Goal: Participate in discussion: Engage in conversation with other users on a specific topic

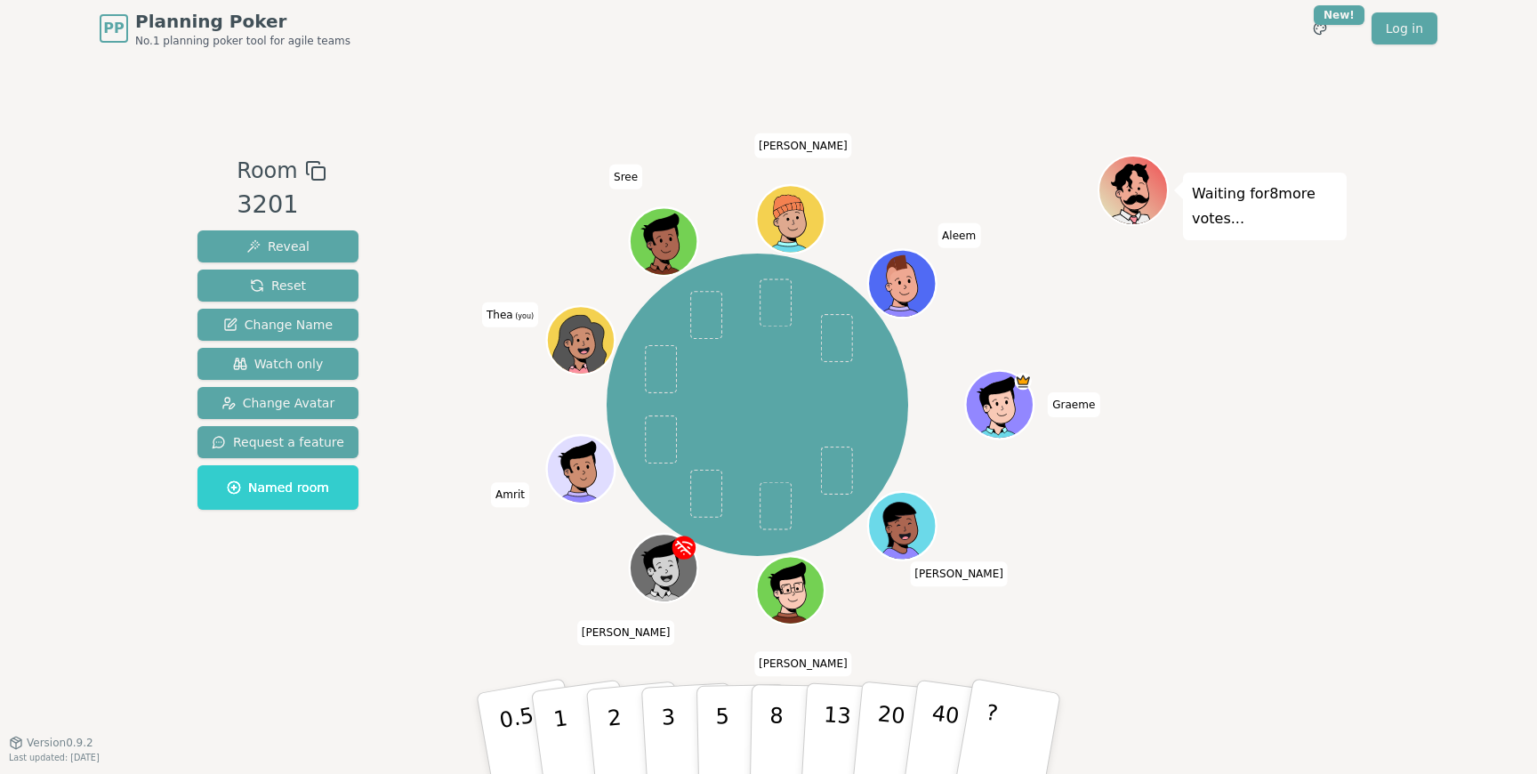
click at [448, 558] on div "[DEMOGRAPHIC_DATA][PERSON_NAME] [PERSON_NAME] Amrit [PERSON_NAME] (you) Sree [P…" at bounding box center [757, 405] width 681 height 436
click at [452, 559] on div "[DEMOGRAPHIC_DATA][PERSON_NAME] [PERSON_NAME] Amrit [PERSON_NAME] (you) Sree [P…" at bounding box center [757, 405] width 681 height 436
click at [611, 708] on p "2" at bounding box center [616, 736] width 23 height 97
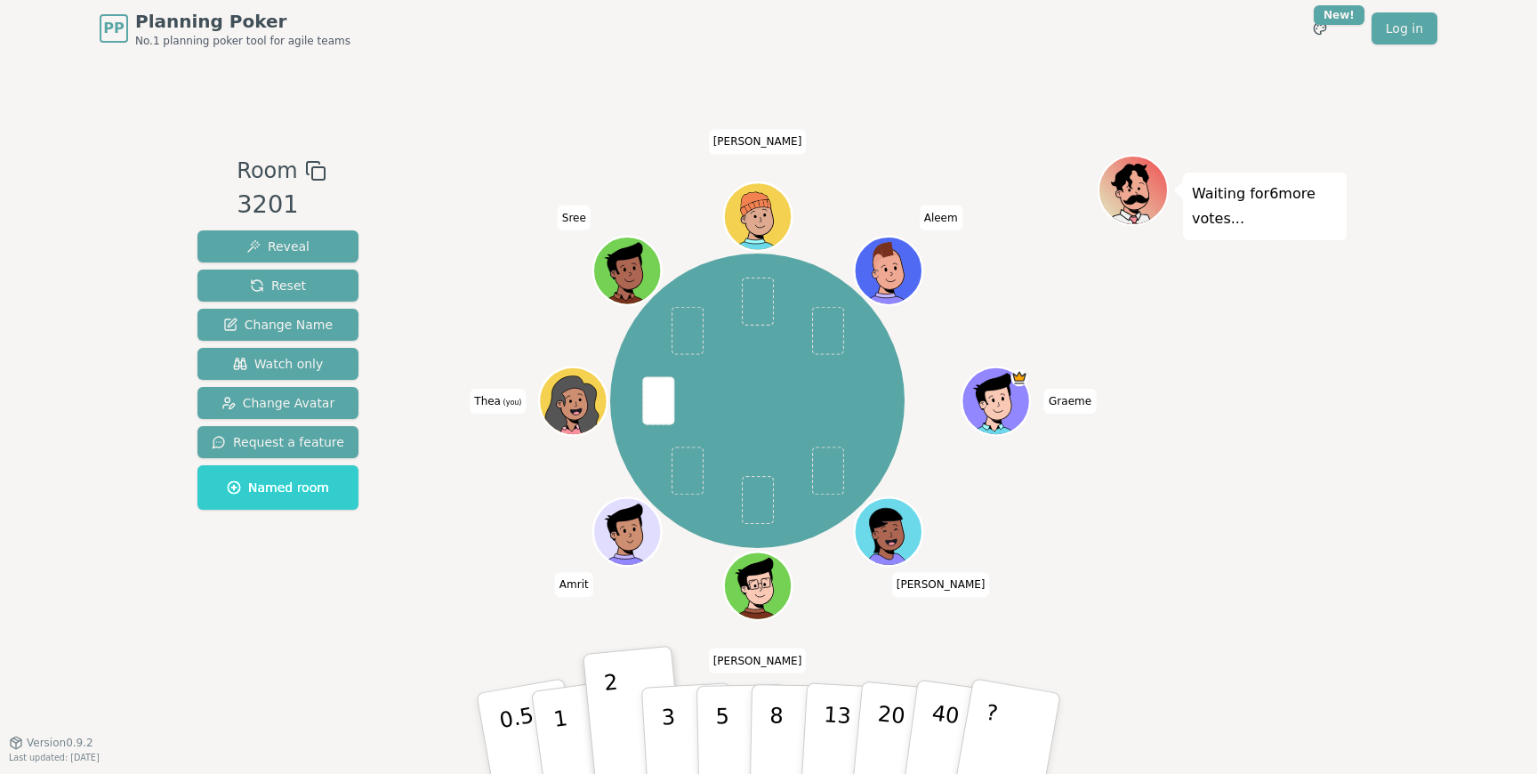
click at [443, 625] on div "Graeme [PERSON_NAME] Amrit [PERSON_NAME] (you) Sree [PERSON_NAME]" at bounding box center [757, 399] width 681 height 489
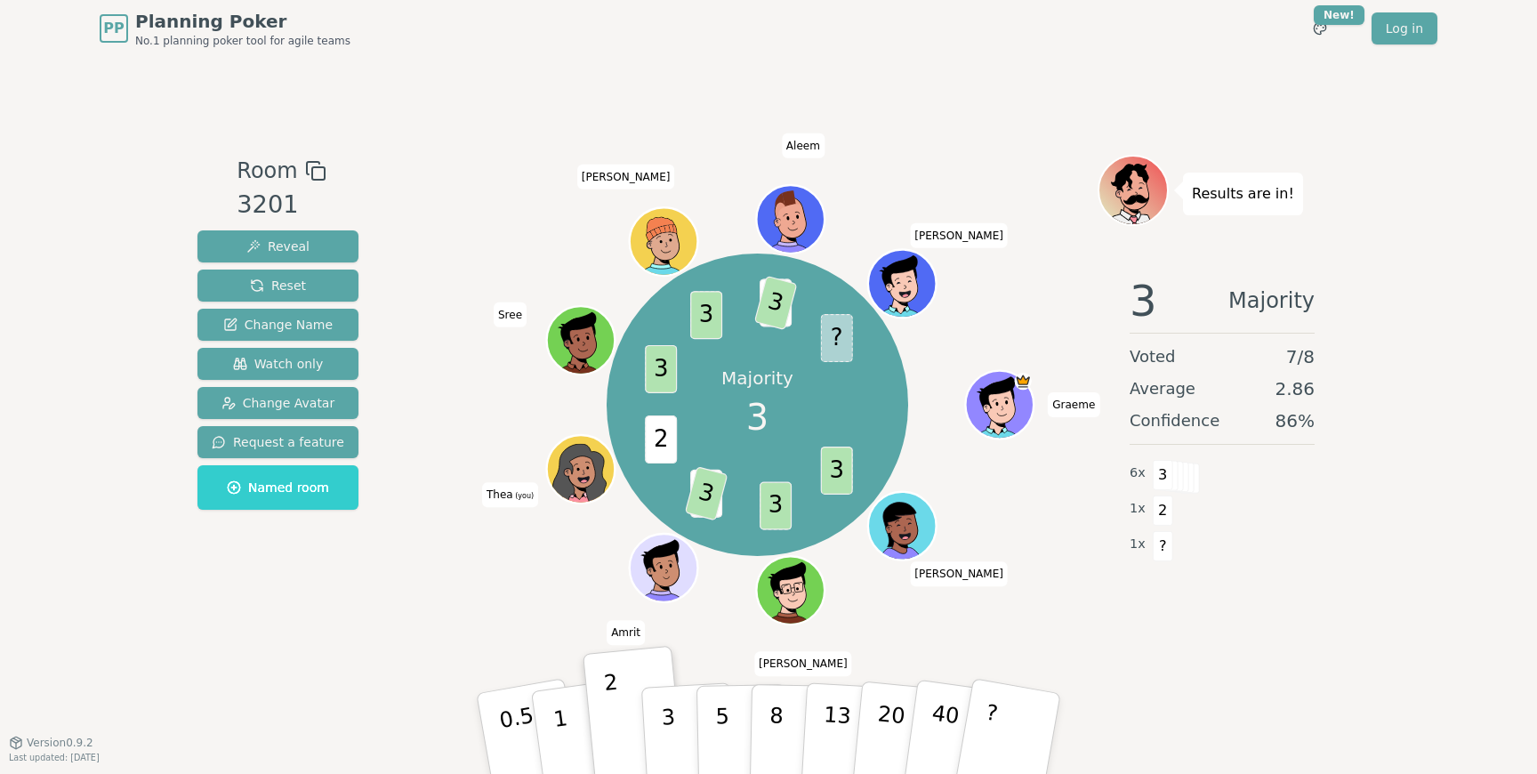
click at [465, 622] on div "Majority 3 3 3 2 3 2 3 3 2 3 ? Graeme [PERSON_NAME] Amrit [PERSON_NAME] (you) S…" at bounding box center [757, 405] width 681 height 436
click at [659, 716] on button "3" at bounding box center [689, 734] width 97 height 139
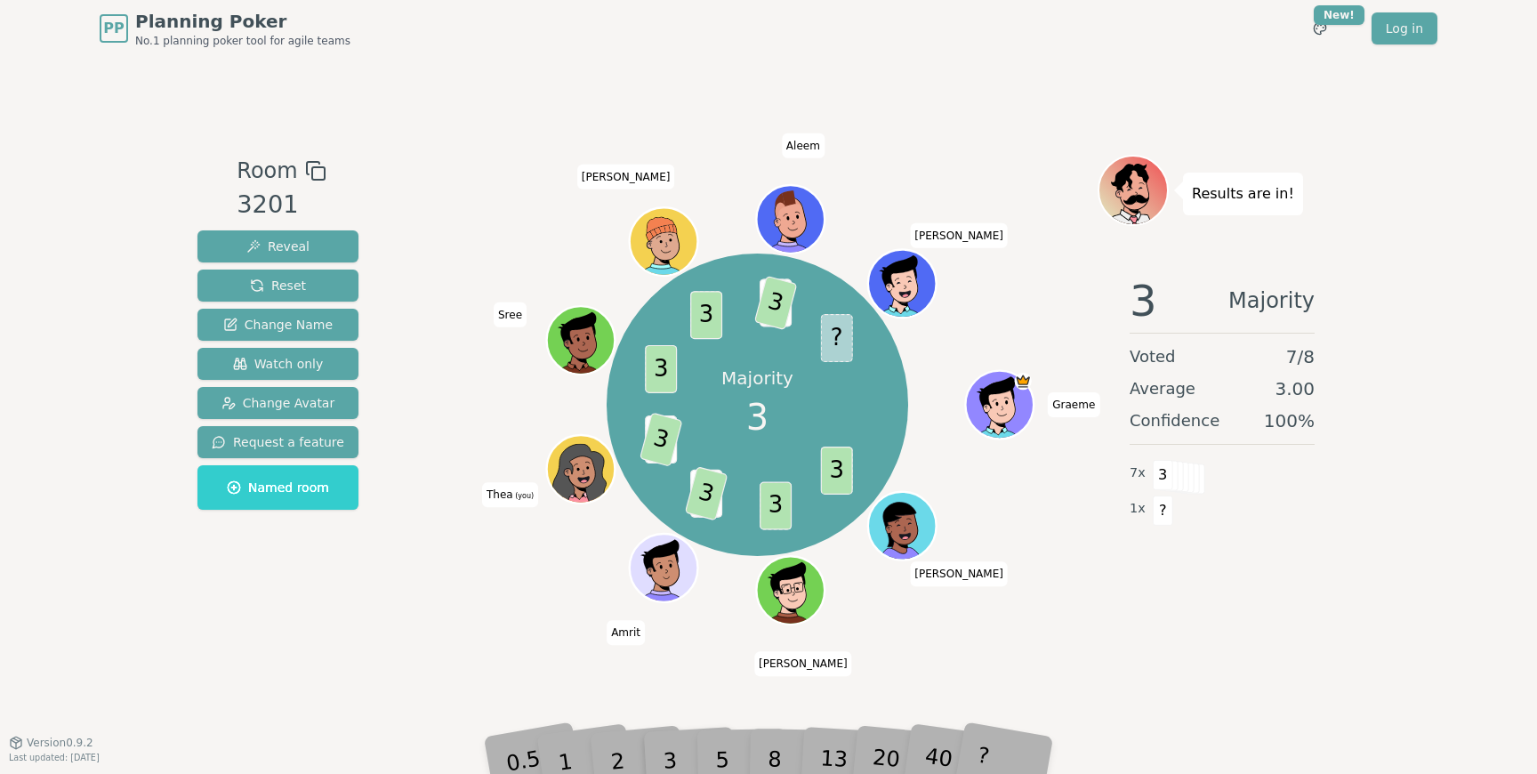
click at [383, 624] on div "Room 3201 Reveal Reset Change Name Watch only Change Avatar Request a feature N…" at bounding box center [768, 399] width 1157 height 489
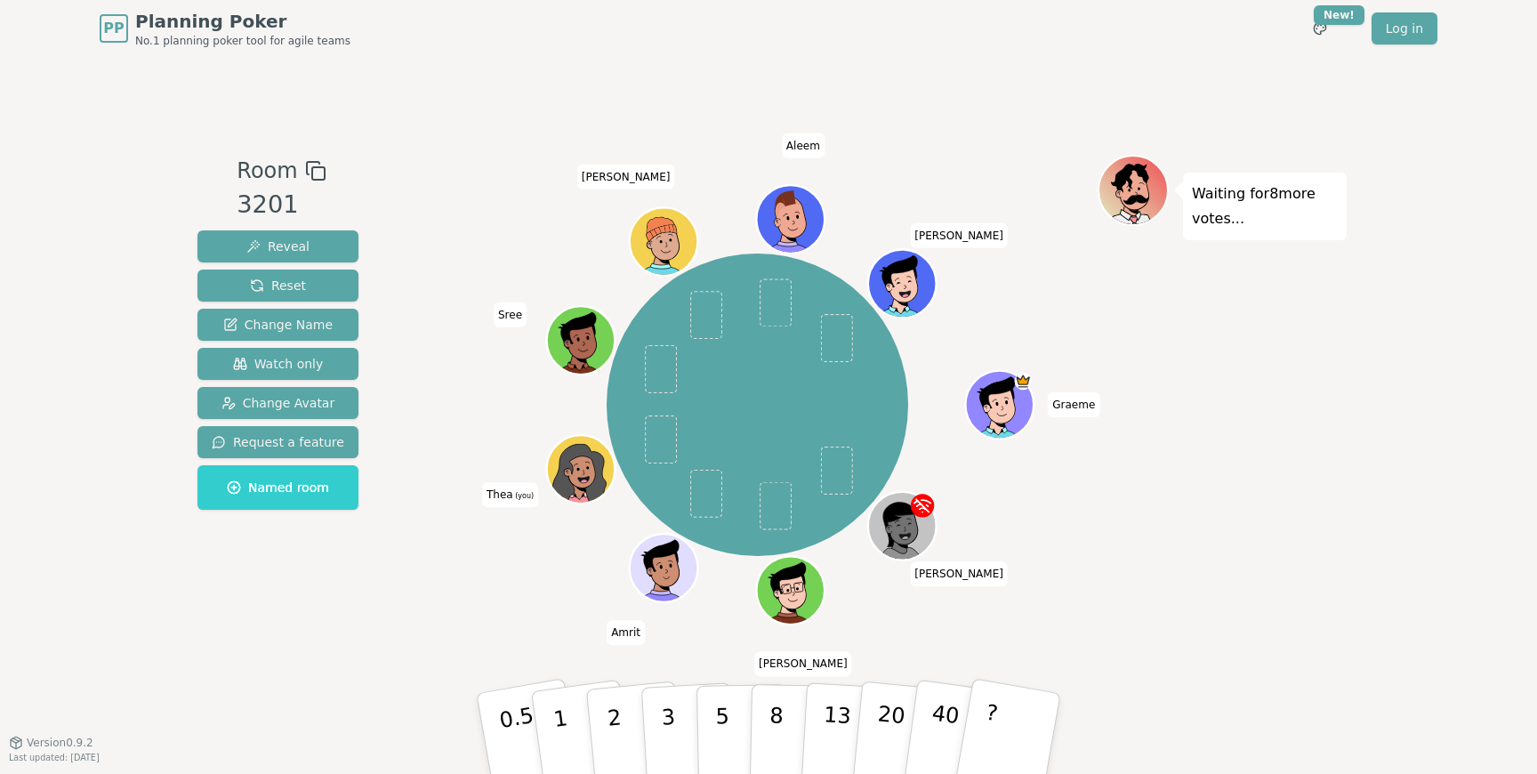
click at [418, 419] on div "Graeme [PERSON_NAME] Amrit [PERSON_NAME] (you) Sree [PERSON_NAME] [PERSON_NAME]" at bounding box center [757, 405] width 681 height 436
click at [496, 616] on div "Graeme [PERSON_NAME] Amrit [PERSON_NAME] (you) Sree [PERSON_NAME] [PERSON_NAME]" at bounding box center [757, 405] width 681 height 436
click at [617, 737] on p "2" at bounding box center [616, 736] width 23 height 97
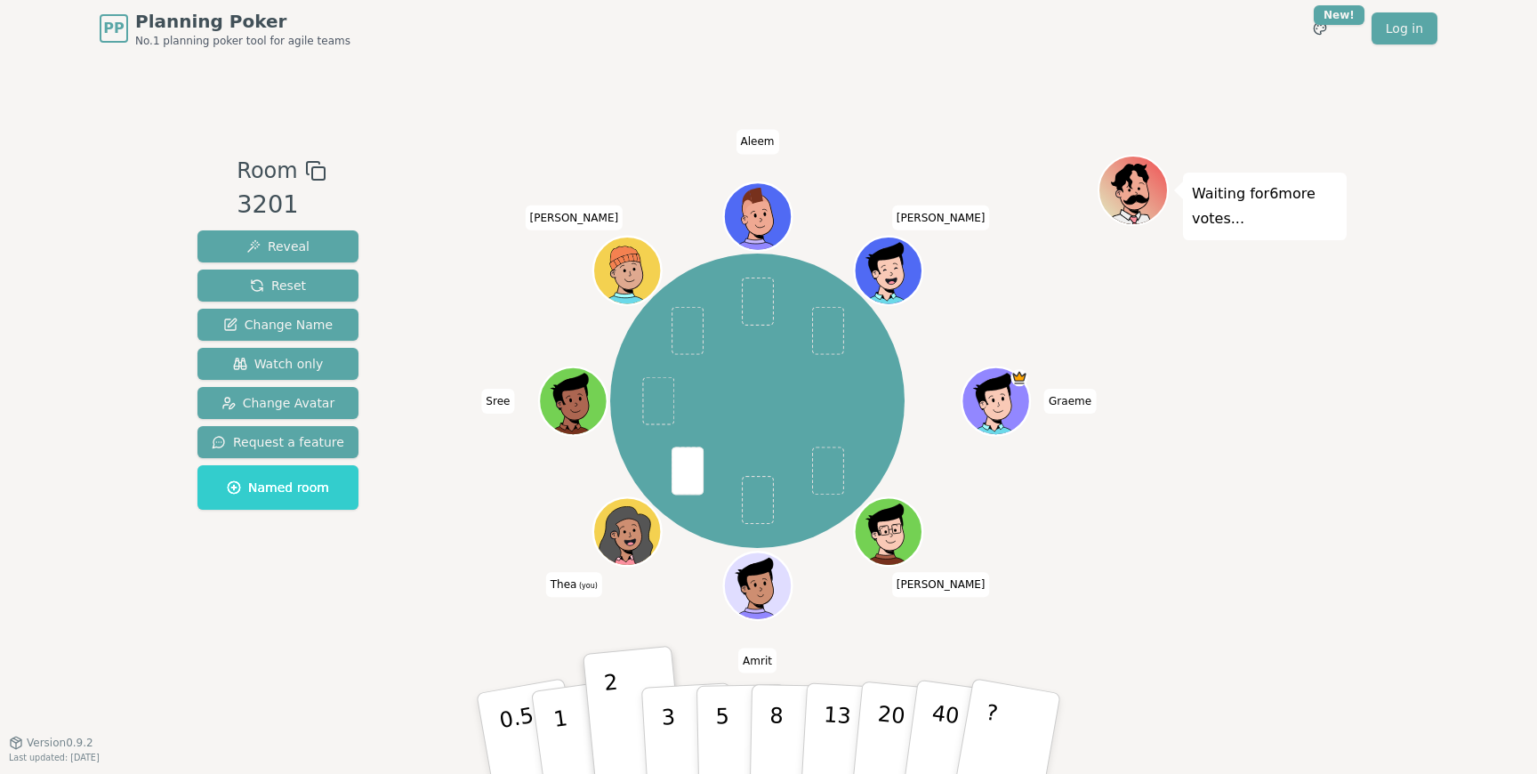
click at [456, 608] on div "[PERSON_NAME] Amrit [PERSON_NAME] (you) Sree [PERSON_NAME] [PERSON_NAME]" at bounding box center [757, 401] width 681 height 428
click at [456, 540] on div "[PERSON_NAME] Amrit [PERSON_NAME] (you) Sree [PERSON_NAME] [PERSON_NAME]" at bounding box center [757, 401] width 681 height 428
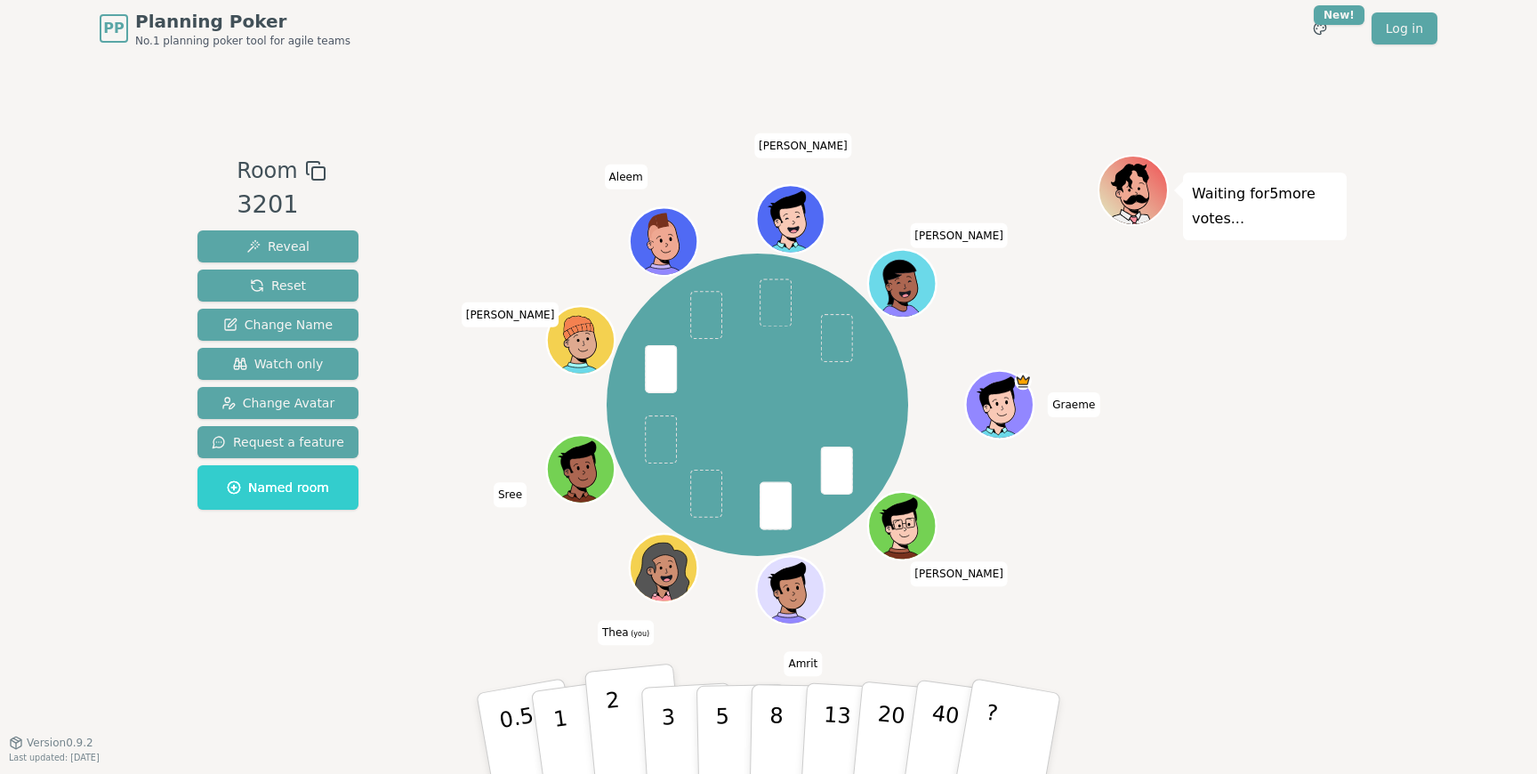
click at [604, 706] on button "2" at bounding box center [635, 734] width 101 height 141
click at [422, 601] on div "[PERSON_NAME] Amrit [PERSON_NAME] (you) Sree [PERSON_NAME] [PERSON_NAME]" at bounding box center [757, 405] width 681 height 436
click at [473, 611] on div "[PERSON_NAME] Amrit [PERSON_NAME] (you) Sree [PERSON_NAME] [PERSON_NAME]" at bounding box center [757, 405] width 681 height 436
click at [618, 722] on p "2" at bounding box center [616, 736] width 23 height 97
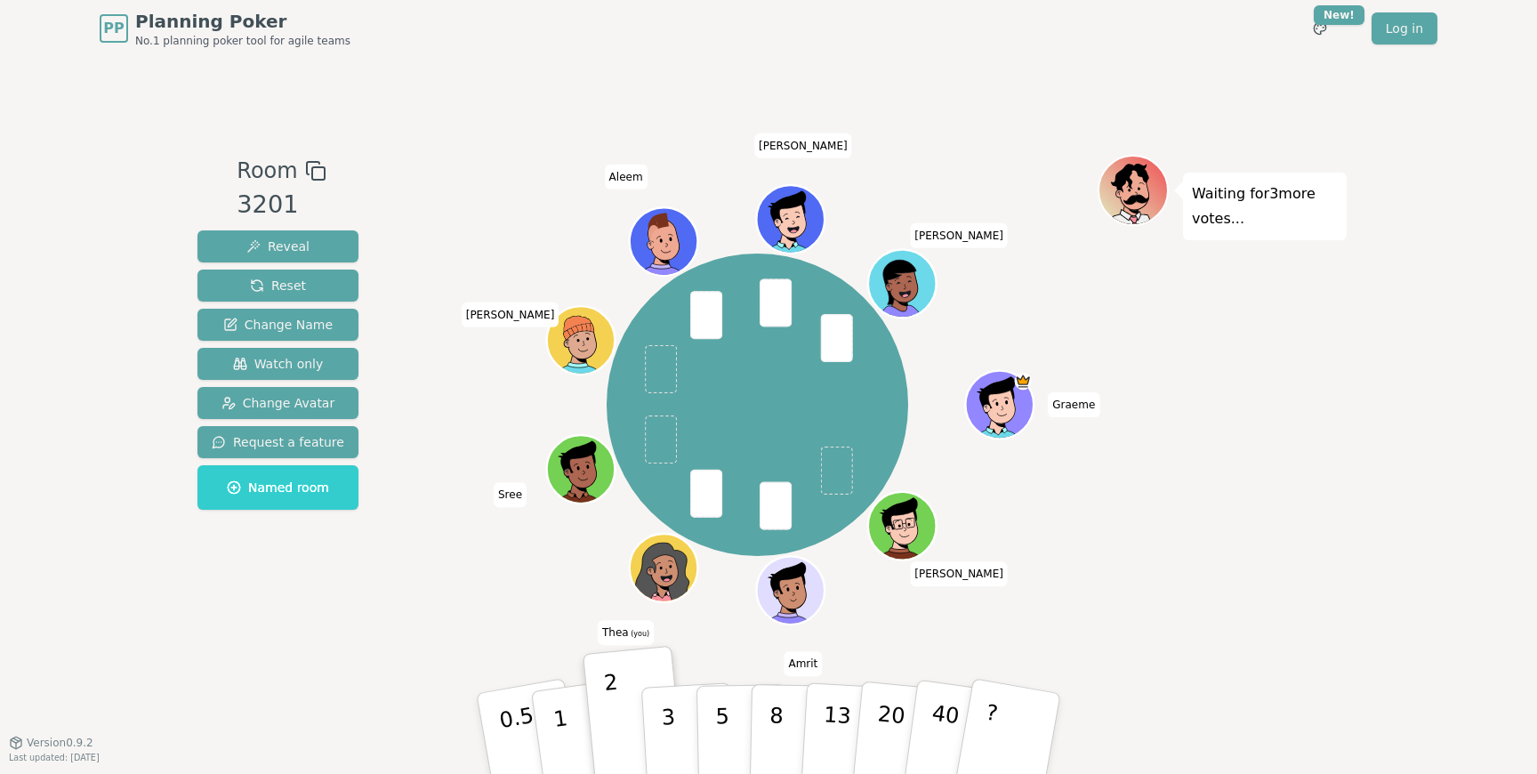
click at [450, 632] on div "[PERSON_NAME] Amrit [PERSON_NAME] (you) Sree [PERSON_NAME] [PERSON_NAME]" at bounding box center [757, 399] width 681 height 489
click at [323, 658] on div "Room 3201 Reveal Reset Change Name Watch only Change Avatar Request a feature N…" at bounding box center [768, 399] width 1157 height 685
click at [398, 607] on div "Room 3201 Reveal Reset Change Name Watch only Change Avatar Request a feature N…" at bounding box center [768, 399] width 1157 height 489
click at [426, 600] on div "[PERSON_NAME] Amrit [PERSON_NAME] (you) Sree [PERSON_NAME] [PERSON_NAME]" at bounding box center [757, 405] width 681 height 436
click at [604, 730] on button "2" at bounding box center [635, 734] width 101 height 141
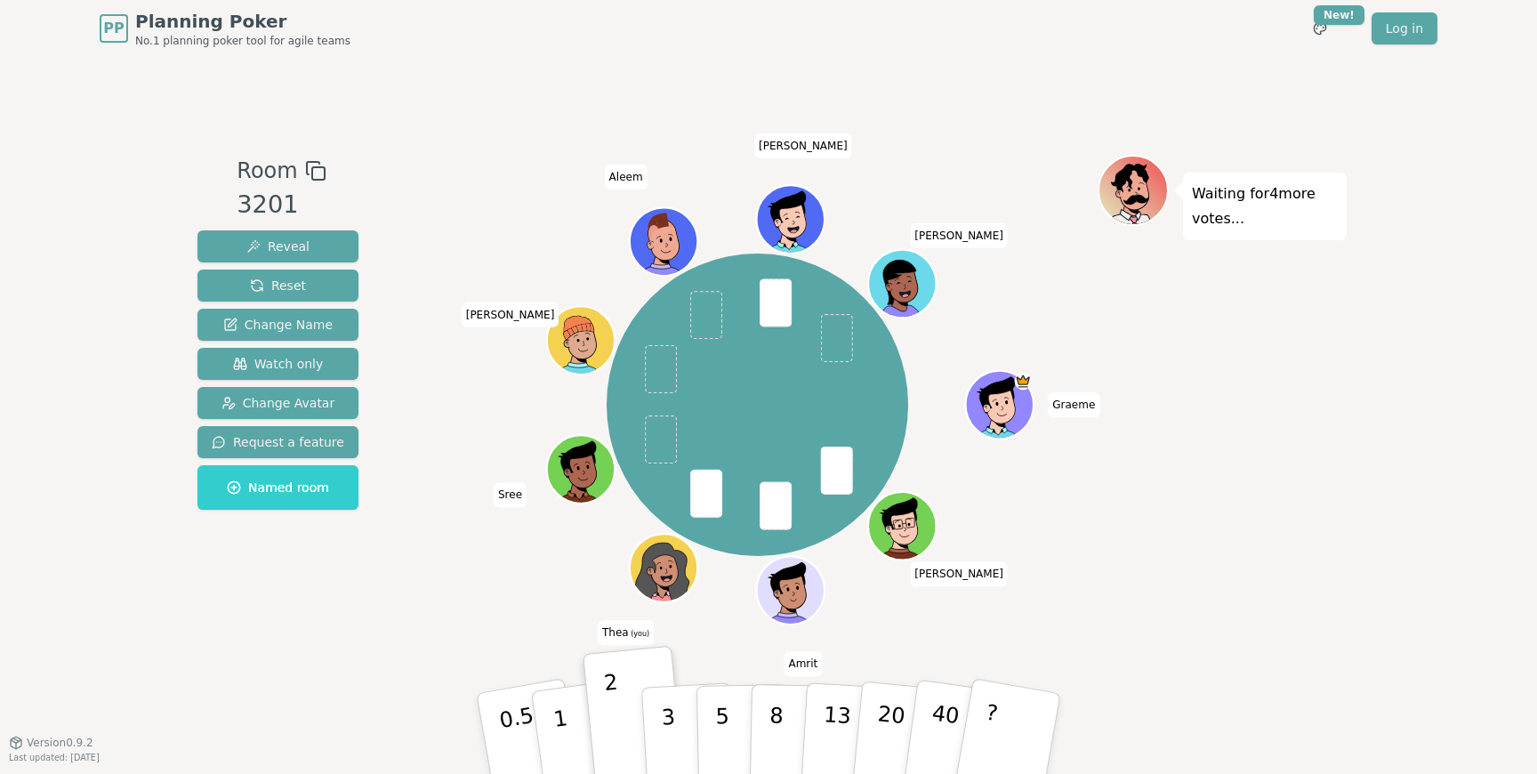
click at [355, 603] on div "Room 3201 Reveal Reset Change Name Watch only Change Avatar Request a feature N…" at bounding box center [277, 399] width 175 height 489
click at [567, 718] on button "1" at bounding box center [581, 734] width 106 height 144
click at [441, 606] on div "[PERSON_NAME] Amrit [PERSON_NAME] (you) Sree [PERSON_NAME] [PERSON_NAME]" at bounding box center [757, 405] width 681 height 436
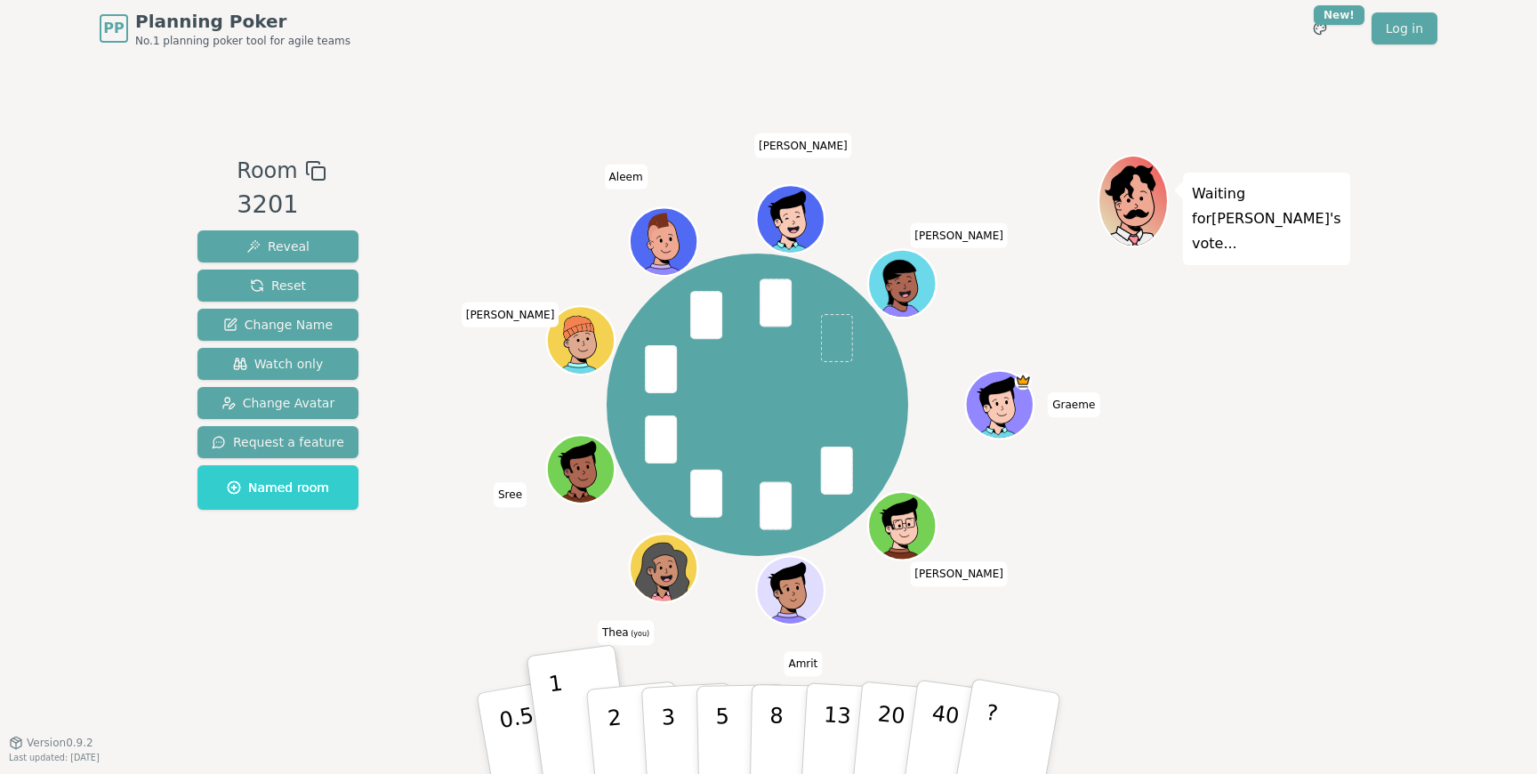
click at [423, 607] on div "[PERSON_NAME] Amrit [PERSON_NAME] (you) Sree [PERSON_NAME] [PERSON_NAME]" at bounding box center [757, 405] width 681 height 436
click at [606, 719] on button "2" at bounding box center [635, 734] width 101 height 141
click at [486, 624] on div "[PERSON_NAME] Amrit [PERSON_NAME] (you) Sree [PERSON_NAME] [PERSON_NAME]" at bounding box center [757, 399] width 681 height 489
click at [487, 588] on div "[PERSON_NAME] Amrit [PERSON_NAME] (you) Sree [PERSON_NAME] [PERSON_NAME]" at bounding box center [757, 405] width 681 height 436
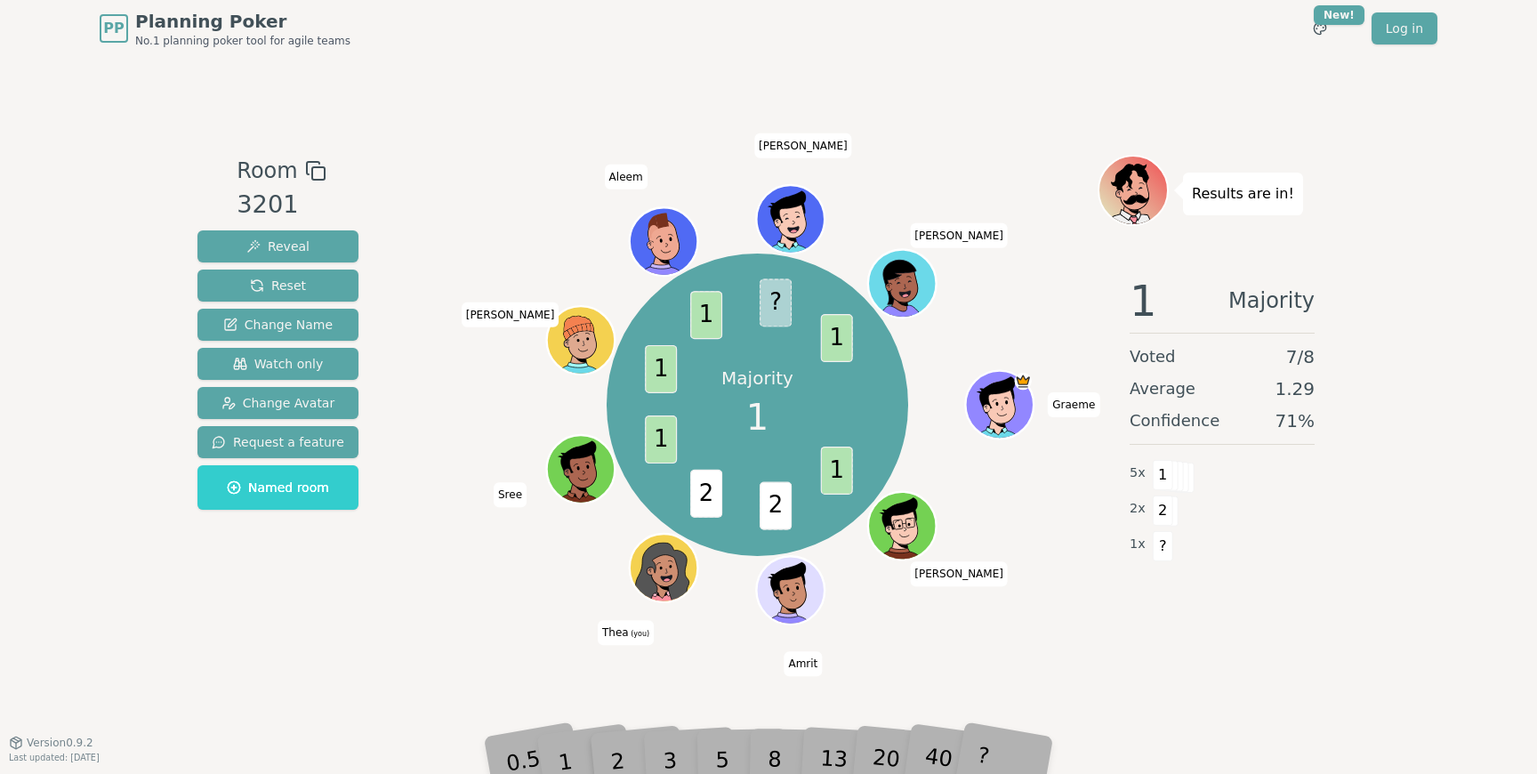
click at [517, 615] on div "Majority 1 1 2 2 1 1 1 ? 1 [PERSON_NAME] Amrit [PERSON_NAME] (you) Sree [PERSON…" at bounding box center [757, 405] width 681 height 436
click at [569, 756] on div "1" at bounding box center [582, 733] width 61 height 69
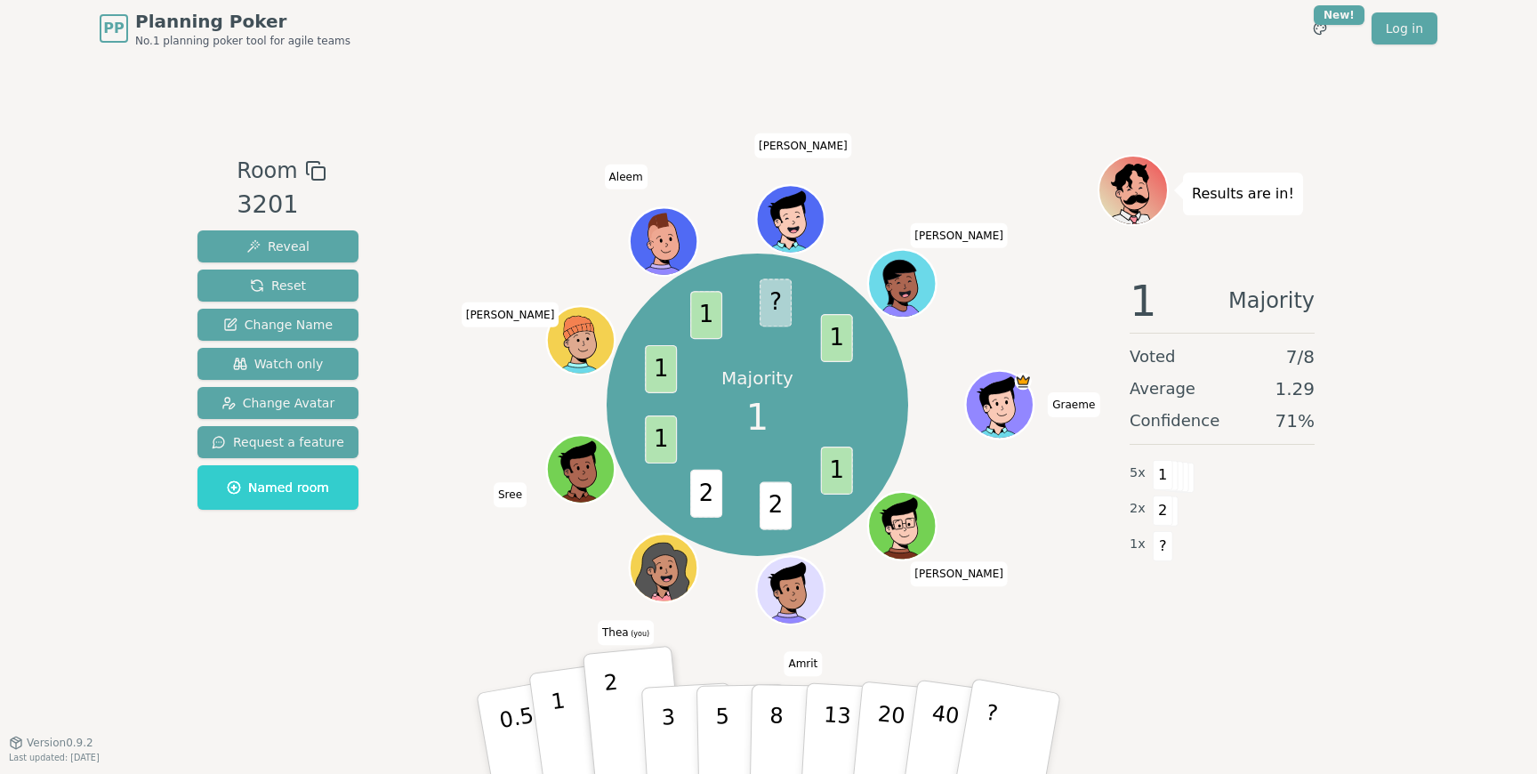
click at [564, 720] on button "1" at bounding box center [581, 734] width 106 height 144
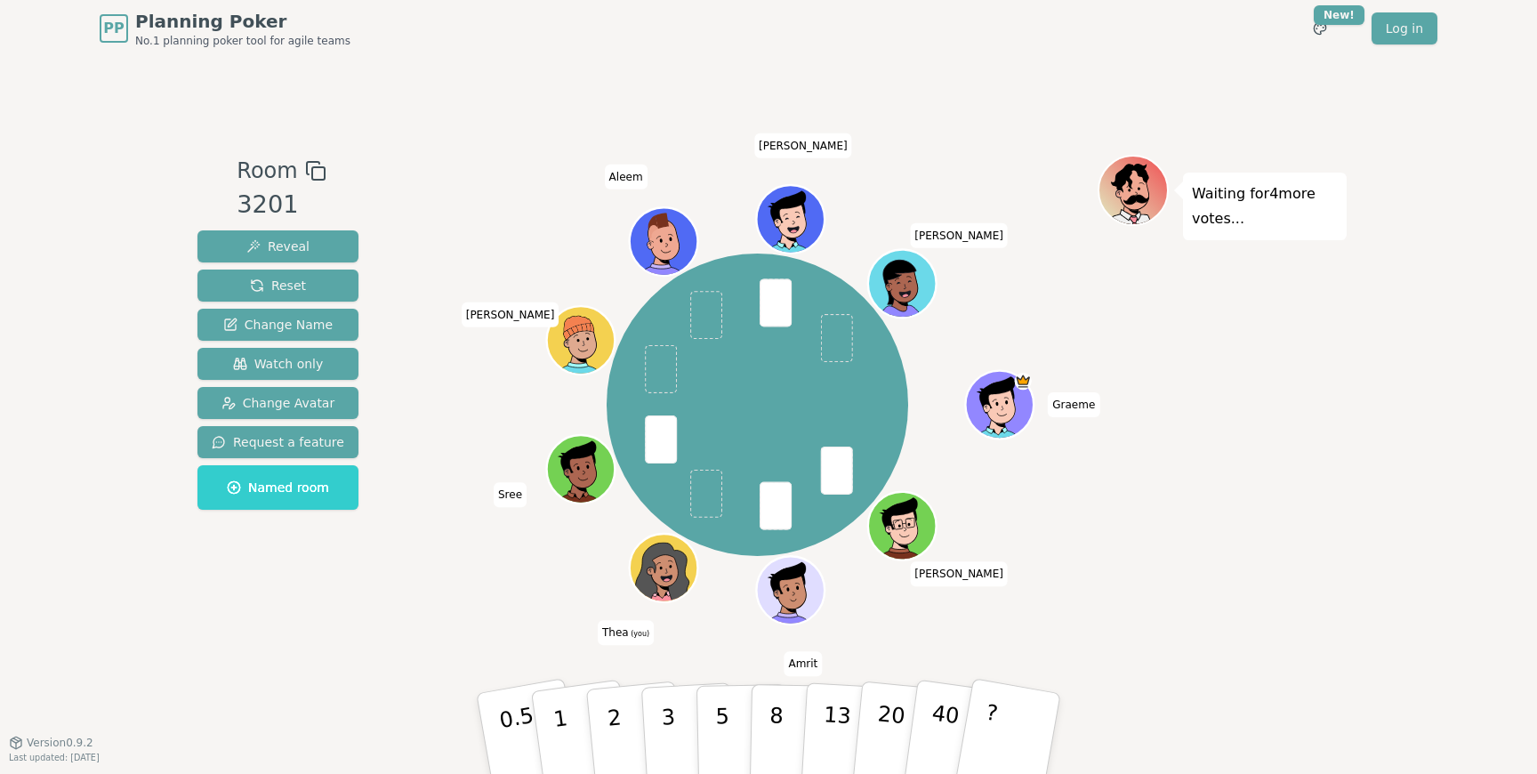
click at [426, 604] on div "[PERSON_NAME] Amrit [PERSON_NAME] (you) Sree [PERSON_NAME] [PERSON_NAME]" at bounding box center [757, 405] width 681 height 436
click at [560, 728] on p "1" at bounding box center [563, 736] width 27 height 97
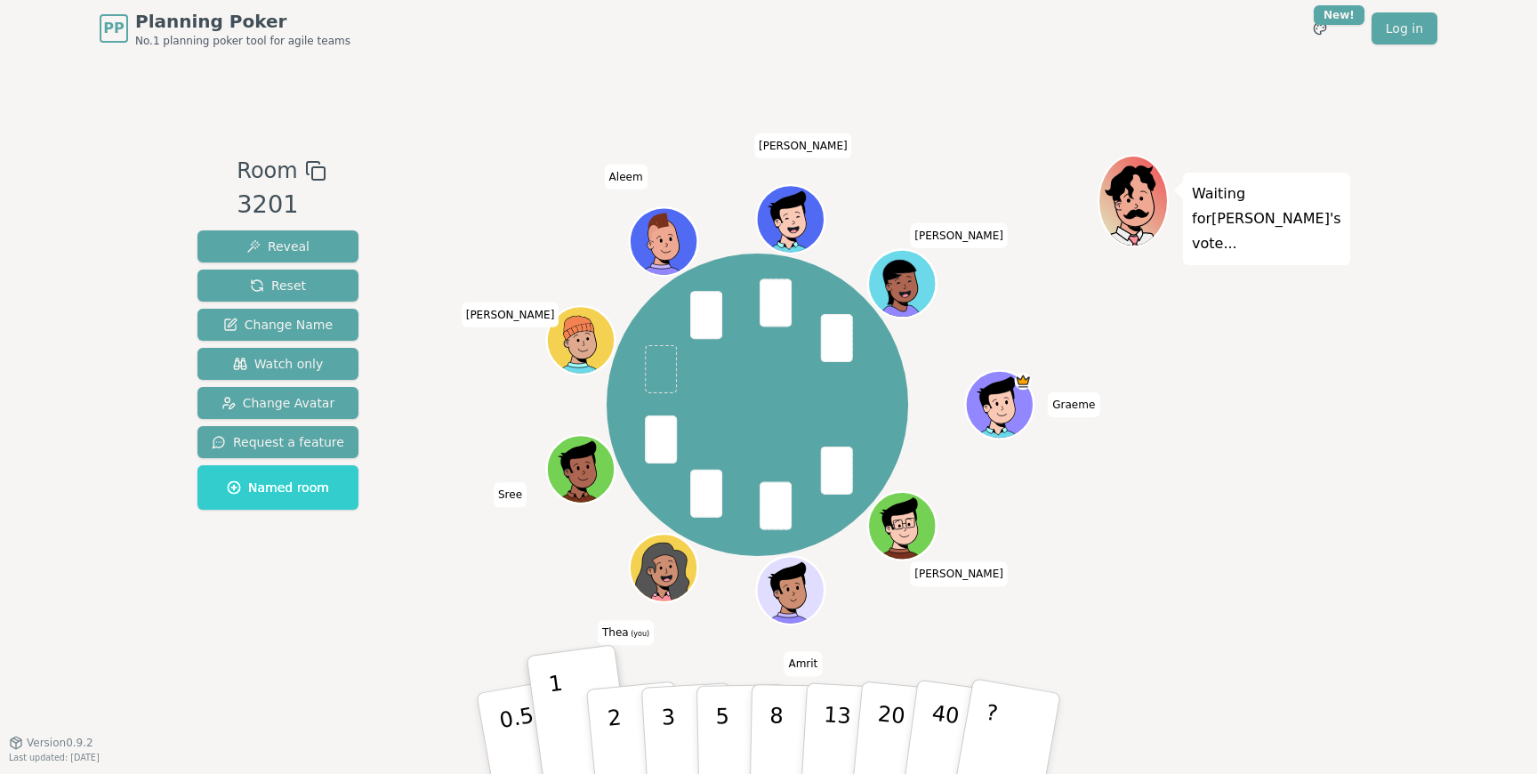
click at [341, 597] on div "Room 3201 Reveal Reset Change Name Watch only Change Avatar Request a feature N…" at bounding box center [277, 399] width 175 height 489
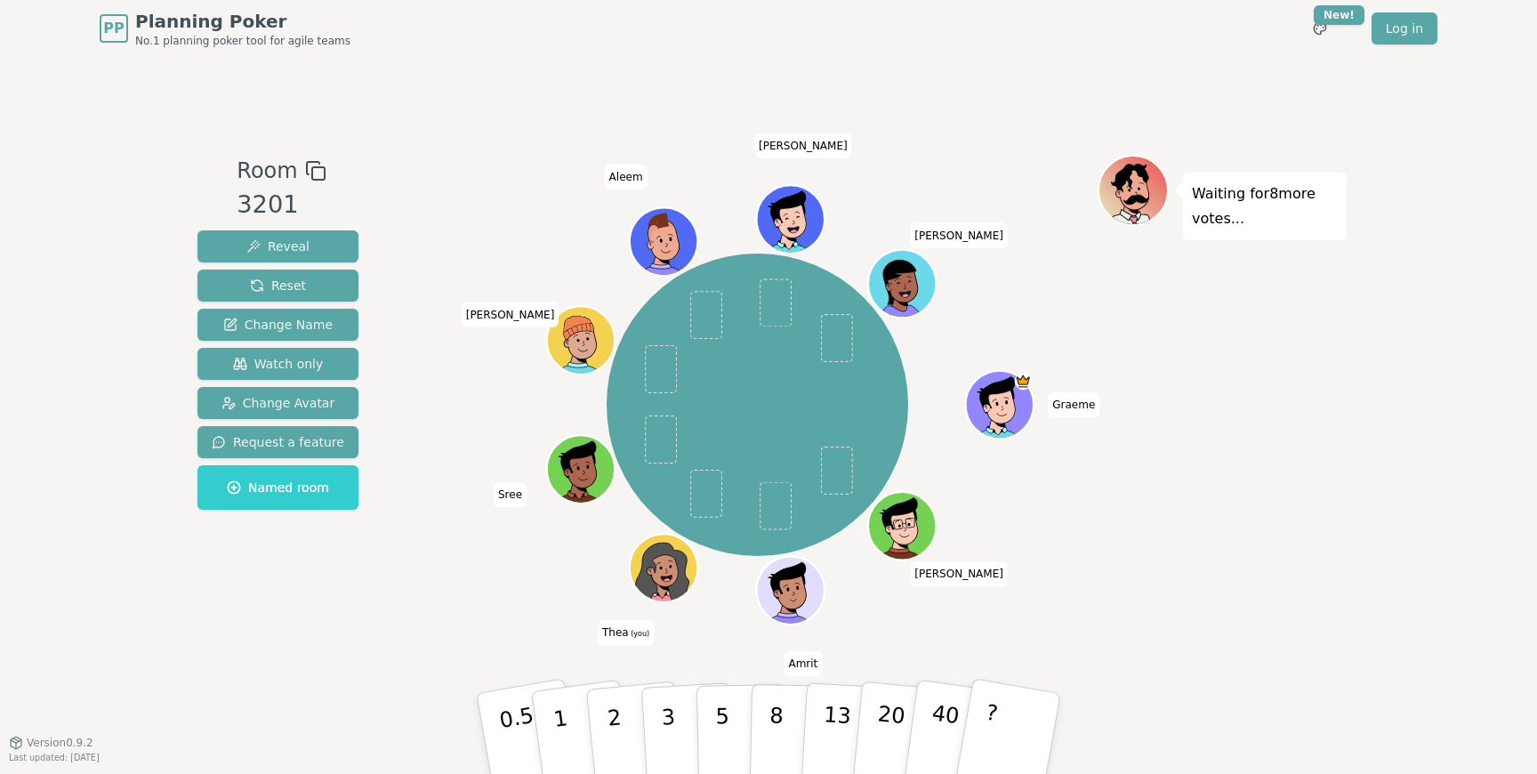
click at [329, 630] on div "Room 3201 Reveal Reset Change Name Watch only Change Avatar Request a feature N…" at bounding box center [277, 399] width 175 height 489
click at [409, 609] on div "Room 3201 Reveal Reset Change Name Watch only Change Avatar Request a feature N…" at bounding box center [768, 399] width 1157 height 489
click at [342, 621] on div "Room 3201 Reveal Reset Change Name Watch only Change Avatar Request a feature N…" at bounding box center [277, 399] width 175 height 489
click at [566, 102] on div "Room 3201 Reveal Reset Change Name Watch only Change Avatar Request a feature N…" at bounding box center [768, 399] width 1157 height 685
click at [464, 98] on div "Room 3201 Reveal Reset Change Name Watch only Change Avatar Request a feature N…" at bounding box center [768, 399] width 1157 height 685
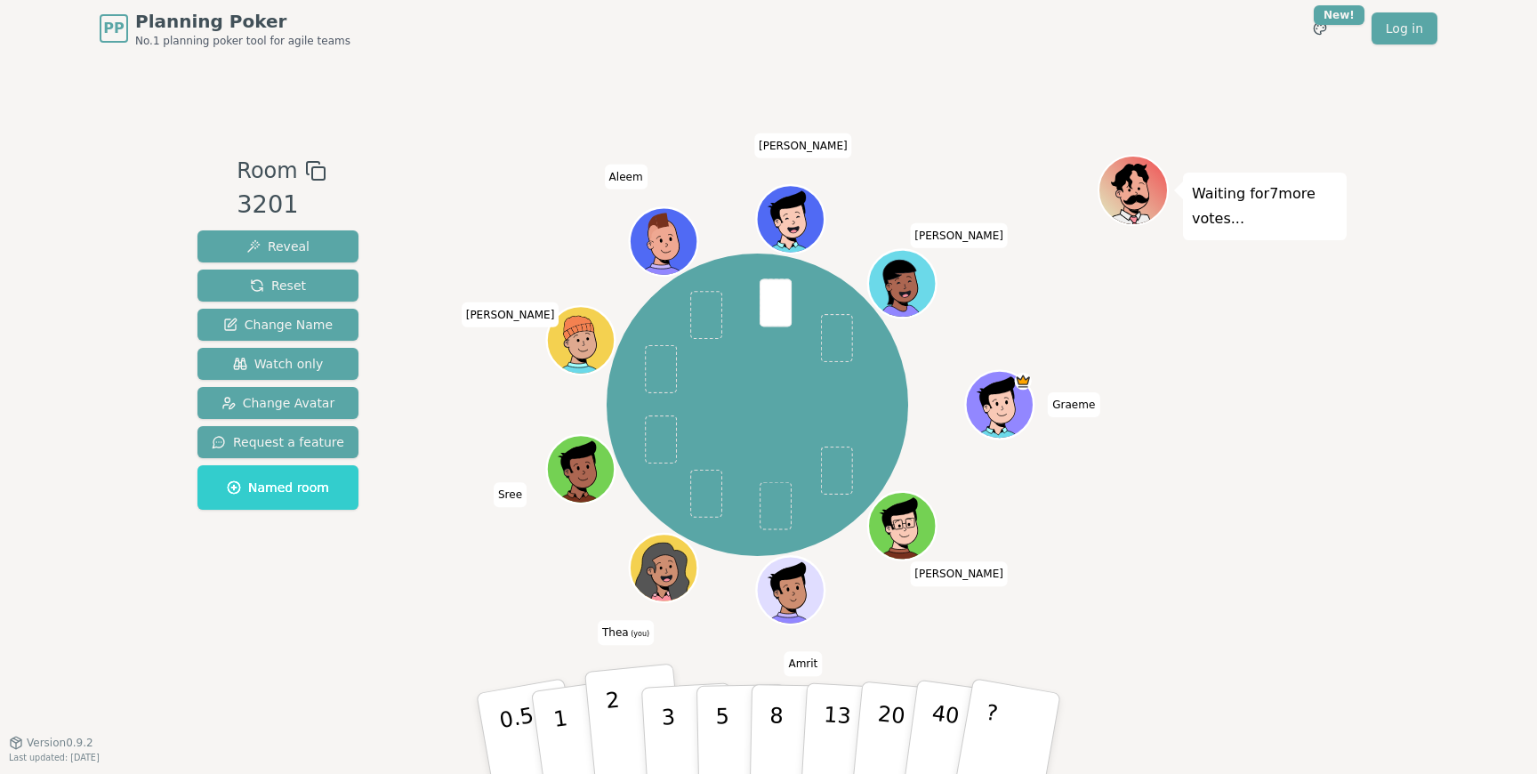
click at [625, 725] on button "2" at bounding box center [635, 734] width 101 height 141
click at [457, 621] on div "[PERSON_NAME] Amrit [PERSON_NAME] (you) Sree [PERSON_NAME] [PERSON_NAME]" at bounding box center [757, 405] width 681 height 436
click at [563, 728] on button "1" at bounding box center [581, 734] width 106 height 144
click at [510, 601] on div "[PERSON_NAME] Amrit [PERSON_NAME] (you) Sree [PERSON_NAME] [PERSON_NAME]" at bounding box center [757, 405] width 681 height 436
click at [626, 710] on button "2" at bounding box center [635, 734] width 101 height 141
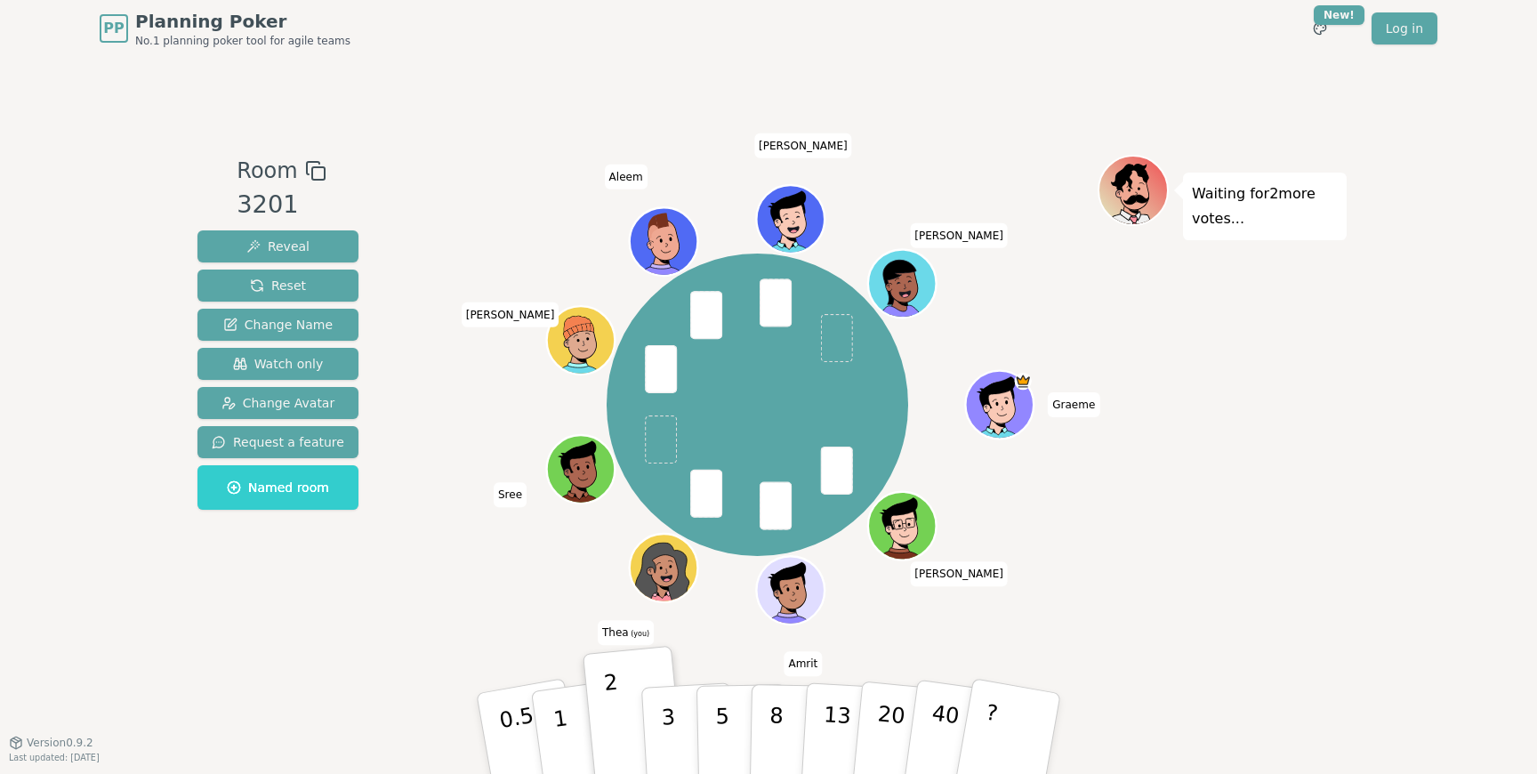
click at [468, 633] on div "[PERSON_NAME] Amrit [PERSON_NAME] (you) Sree [PERSON_NAME] [PERSON_NAME]" at bounding box center [757, 399] width 681 height 489
click at [1020, 58] on div "Room 3201 Reveal Reset Change Name Watch only Change Avatar Request a feature N…" at bounding box center [768, 399] width 1157 height 685
click at [473, 610] on div "[PERSON_NAME] Amrit [PERSON_NAME] (you) Sree [PERSON_NAME] [PERSON_NAME]" at bounding box center [757, 405] width 681 height 436
click at [622, 727] on button "2" at bounding box center [635, 734] width 101 height 141
click at [427, 565] on div "[PERSON_NAME] Amrit [PERSON_NAME] (you) Sree [PERSON_NAME] [PERSON_NAME]" at bounding box center [757, 405] width 681 height 436
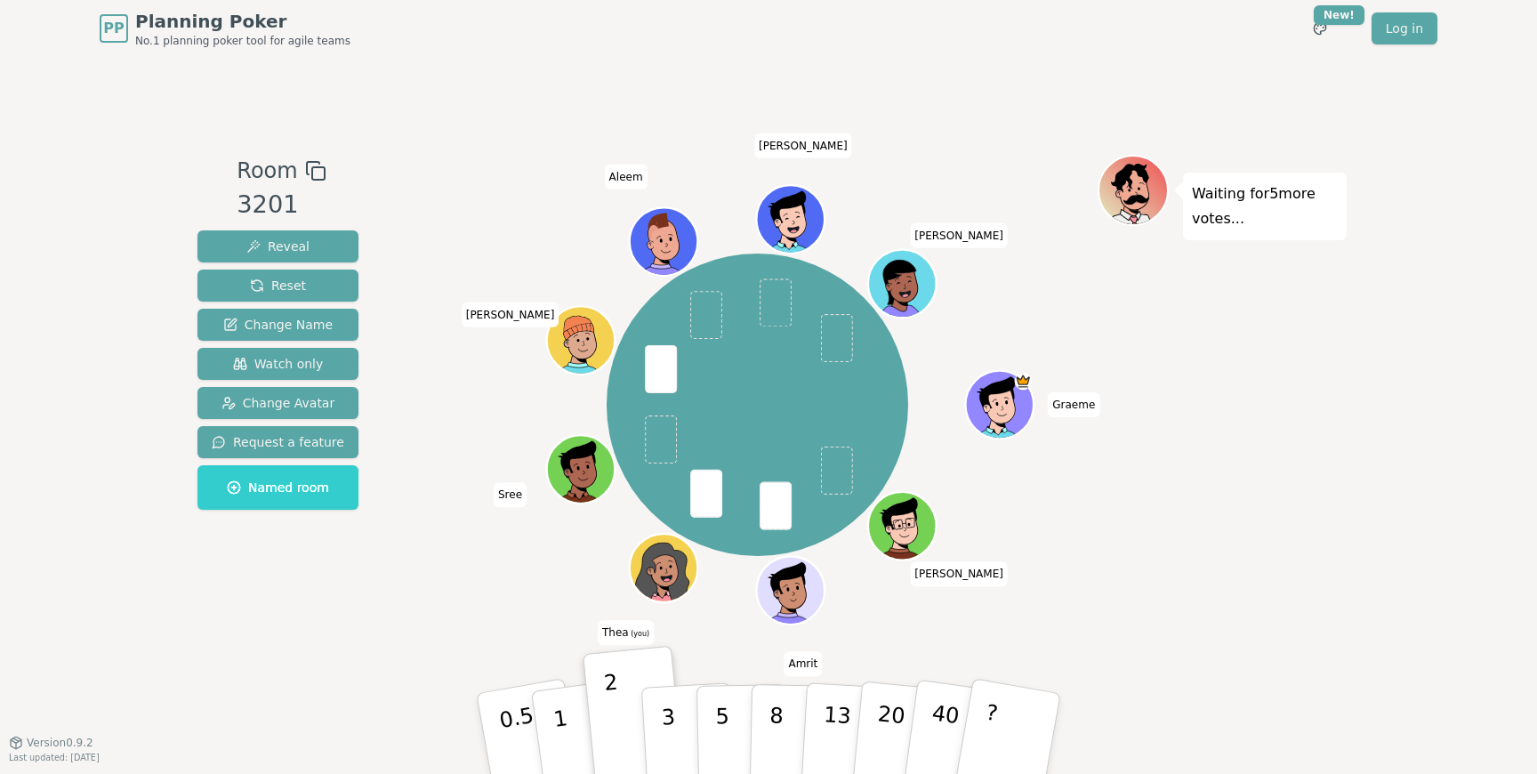
click at [501, 606] on div "[PERSON_NAME] Amrit [PERSON_NAME] (you) Sree [PERSON_NAME] [PERSON_NAME]" at bounding box center [757, 405] width 681 height 436
click at [661, 719] on button "3" at bounding box center [689, 734] width 97 height 139
click at [441, 601] on div "[PERSON_NAME] Amrit [PERSON_NAME] (you) Sree [PERSON_NAME] [PERSON_NAME]" at bounding box center [757, 405] width 681 height 436
click at [950, 56] on div "PP Planning Poker No.1 planning poker tool for agile teams Toggle theme New! Lo…" at bounding box center [769, 28] width 1338 height 57
click at [631, 732] on button "2" at bounding box center [635, 734] width 101 height 141
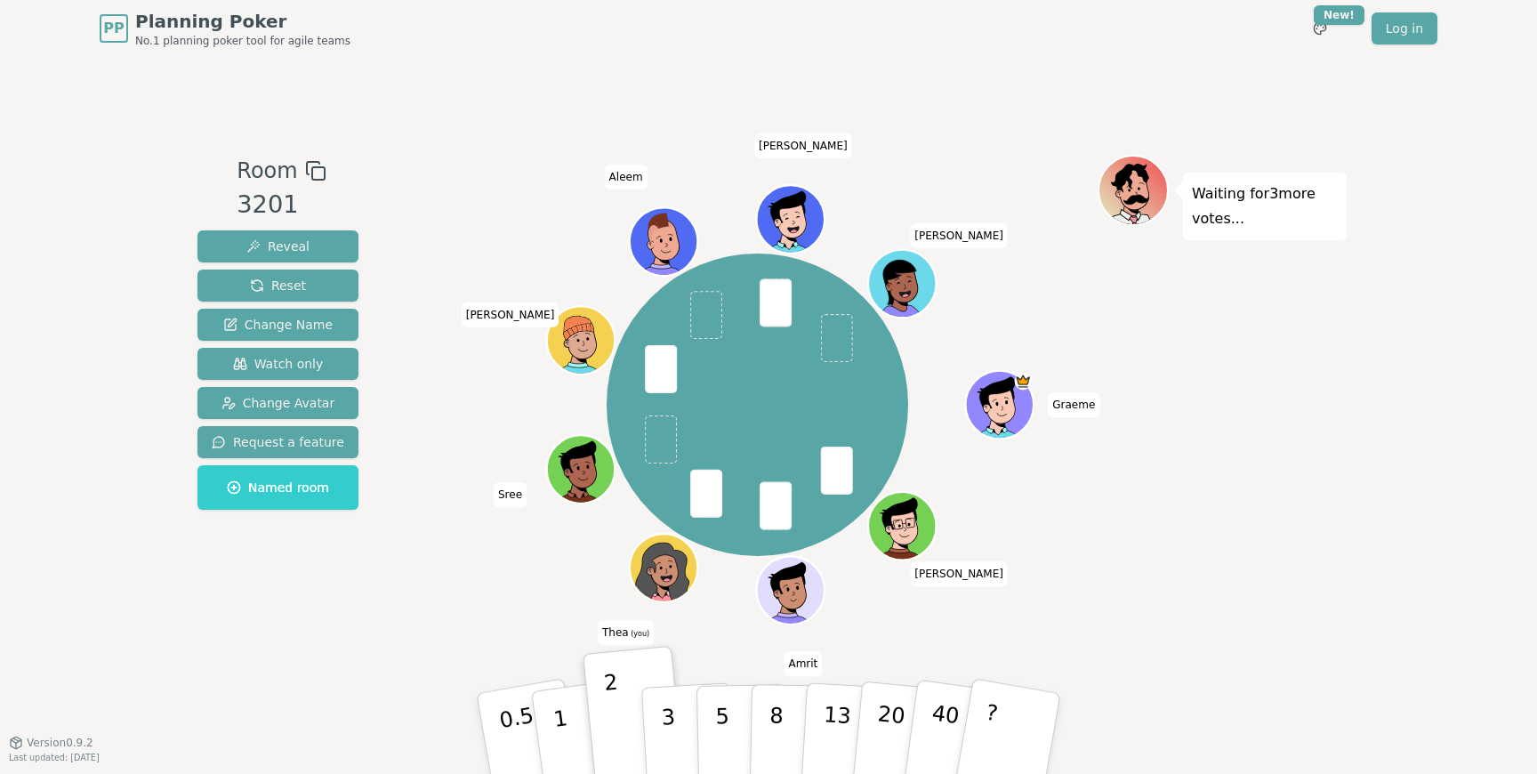
click at [417, 571] on div "[PERSON_NAME] Amrit [PERSON_NAME] (you) Sree [PERSON_NAME] [PERSON_NAME]" at bounding box center [757, 405] width 681 height 436
click at [242, 647] on div "Room 3201 Reveal Reset Change Name Watch only Change Avatar Request a feature N…" at bounding box center [768, 399] width 1157 height 685
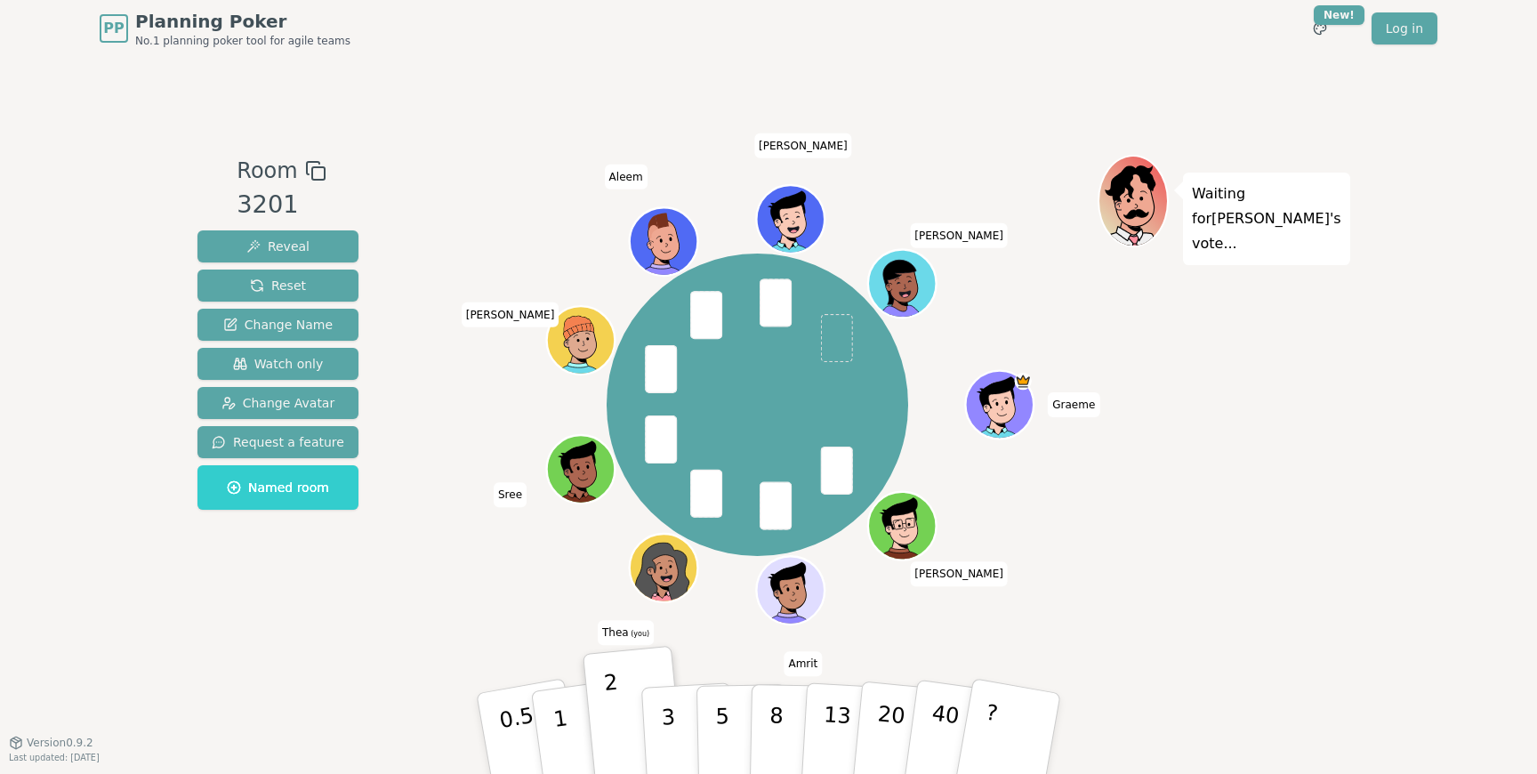
click at [242, 647] on div "Room 3201 Reveal Reset Change Name Watch only Change Avatar Request a feature N…" at bounding box center [768, 399] width 1157 height 685
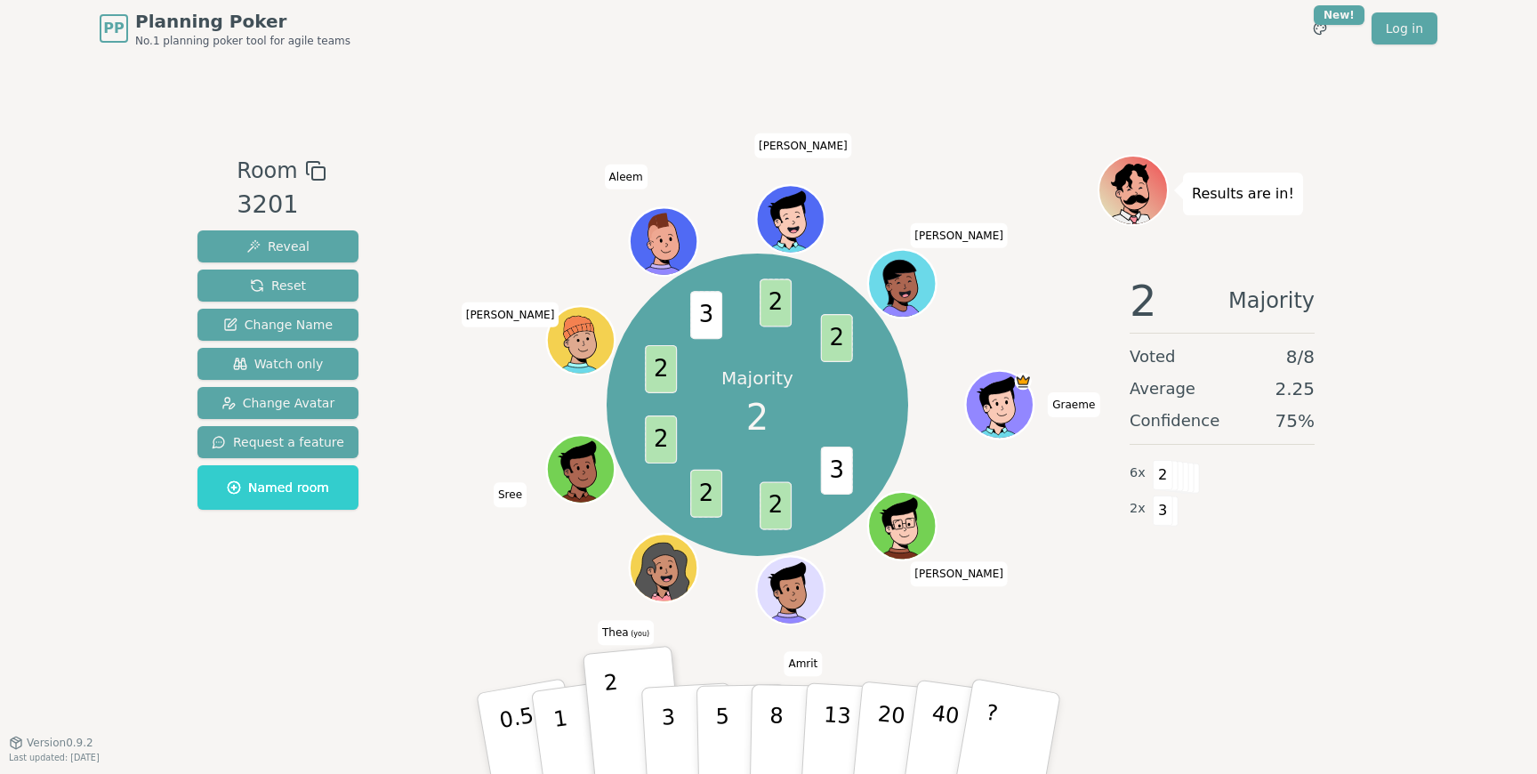
click at [469, 158] on div at bounding box center [757, 171] width 681 height 32
click at [371, 93] on div "Room 3201 Reveal Reset Change Name Watch only Change Avatar Request a feature N…" at bounding box center [768, 399] width 1157 height 685
